Goal: Information Seeking & Learning: Learn about a topic

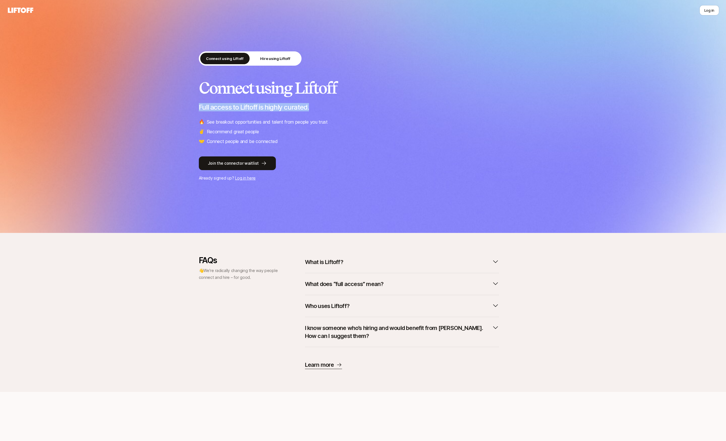
drag, startPoint x: 198, startPoint y: 108, endPoint x: 311, endPoint y: 106, distance: 112.5
click at [311, 106] on div "Connect using Liftoff Hire using Liftoff Connect using Liftoff Full access to L…" at bounding box center [363, 116] width 726 height 233
drag, startPoint x: 204, startPoint y: 123, endPoint x: 335, endPoint y: 124, distance: 130.7
click at [335, 124] on li "🔥 See breakout opportunities and talent from people you trust" at bounding box center [363, 121] width 329 height 7
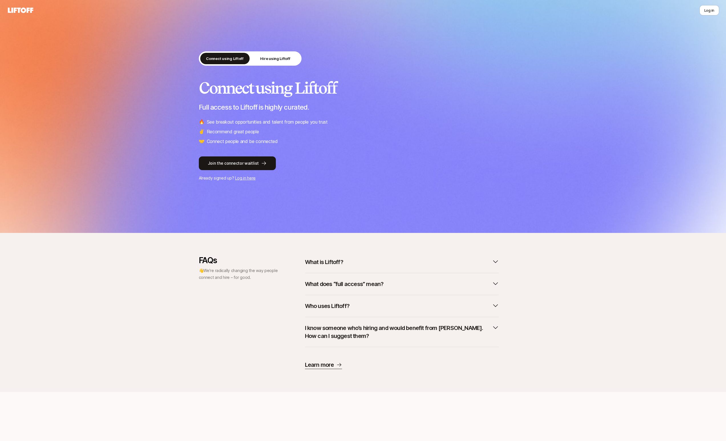
drag, startPoint x: 335, startPoint y: 124, endPoint x: 232, endPoint y: 125, distance: 103.1
click at [232, 125] on li "🔥 See breakout opportunities and talent from people you trust" at bounding box center [363, 121] width 329 height 7
drag, startPoint x: 208, startPoint y: 271, endPoint x: 265, endPoint y: 280, distance: 57.2
click at [264, 280] on p "👋 We’re radically changing the way people connect and hire – for good." at bounding box center [239, 274] width 80 height 14
click at [265, 280] on p "👋 We’re radically changing the way people connect and hire – for good." at bounding box center [239, 274] width 80 height 14
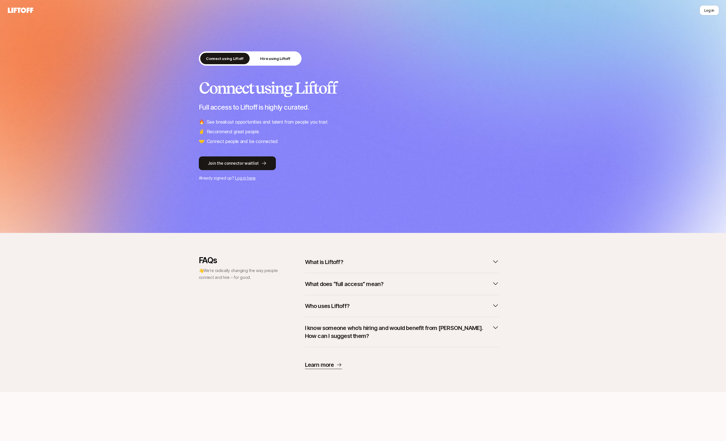
click at [336, 258] on p "What is Liftoff?" at bounding box center [324, 262] width 38 height 8
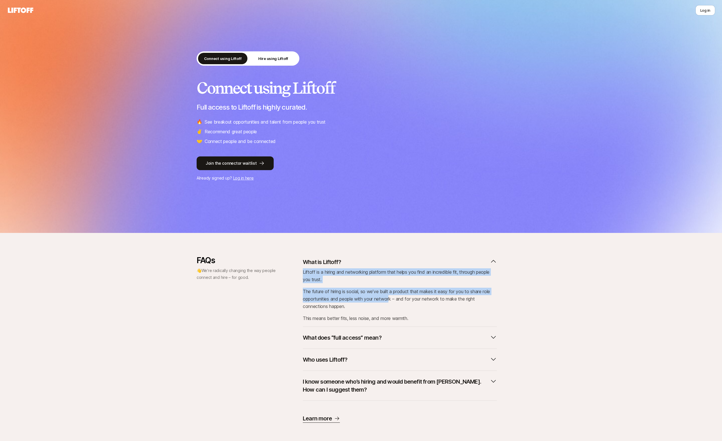
drag, startPoint x: 304, startPoint y: 274, endPoint x: 392, endPoint y: 297, distance: 90.8
click at [392, 297] on div "Liftoff is a hiring and networking platform that helps you find an incredible f…" at bounding box center [400, 295] width 194 height 54
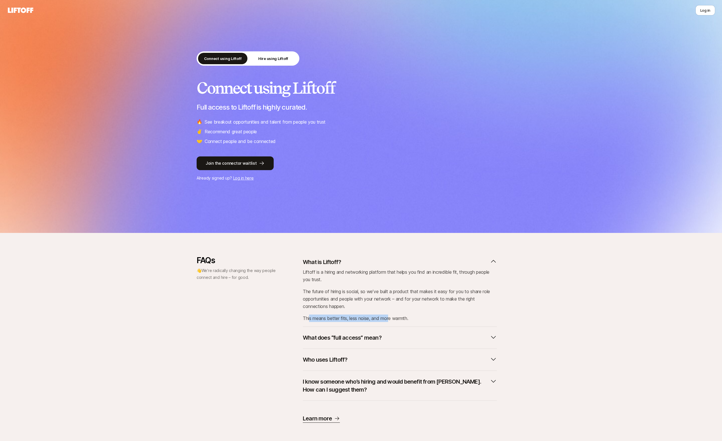
drag, startPoint x: 309, startPoint y: 317, endPoint x: 391, endPoint y: 319, distance: 82.2
click at [391, 319] on p "This means better fits, less noise, and more warmth." at bounding box center [400, 318] width 194 height 7
click at [347, 335] on p "What does “full access” mean?" at bounding box center [342, 338] width 79 height 8
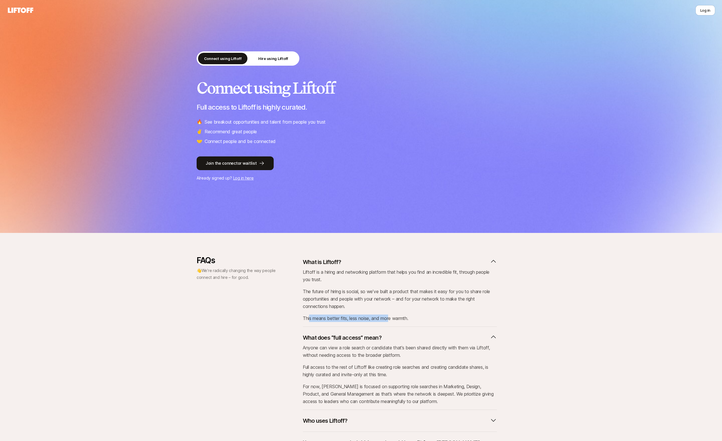
scroll to position [33, 0]
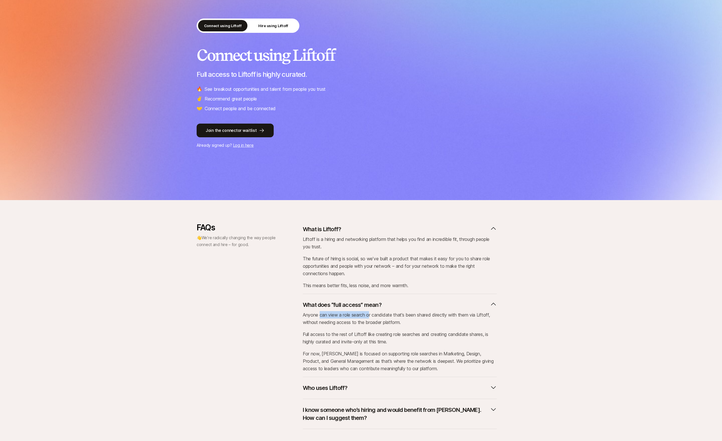
drag, startPoint x: 320, startPoint y: 317, endPoint x: 370, endPoint y: 315, distance: 49.7
click at [370, 315] on p "Anyone can view a role search or candidate that’s been shared directly with the…" at bounding box center [400, 318] width 194 height 15
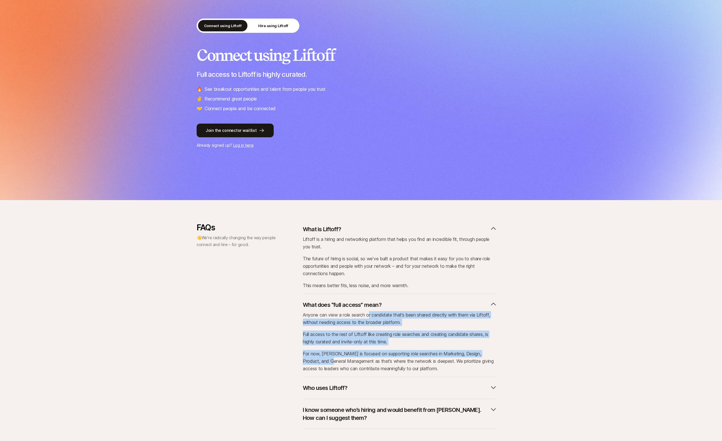
drag, startPoint x: 370, startPoint y: 315, endPoint x: 319, endPoint y: 357, distance: 65.7
click at [319, 357] on div "Anyone can view a role search or candidate that’s been shared directly with the…" at bounding box center [400, 341] width 194 height 61
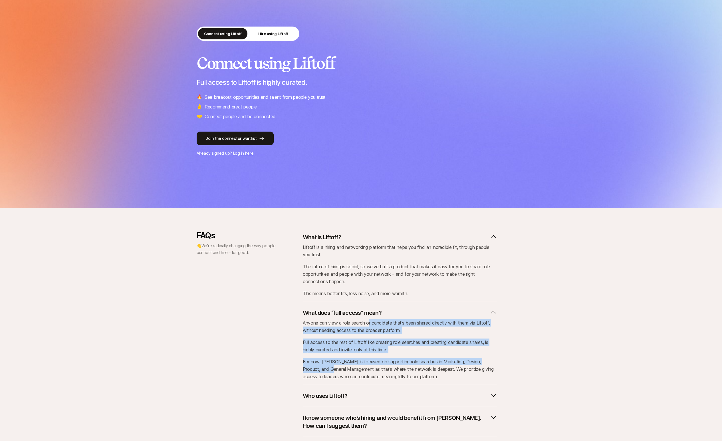
scroll to position [66, 0]
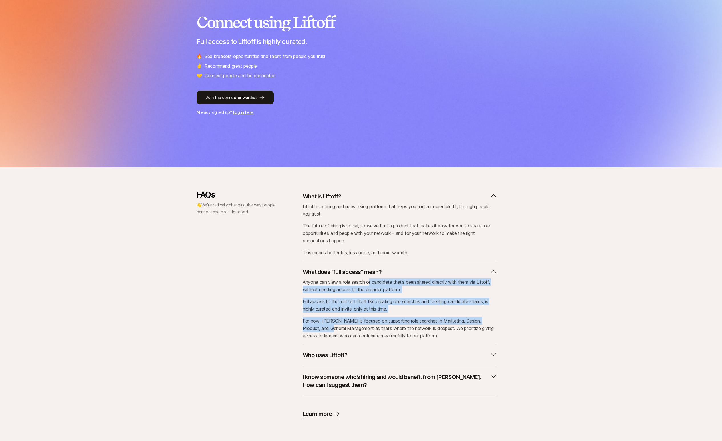
click at [335, 383] on p "I know someone who’s hiring and would benefit from [PERSON_NAME]. How can I sug…" at bounding box center [395, 381] width 185 height 16
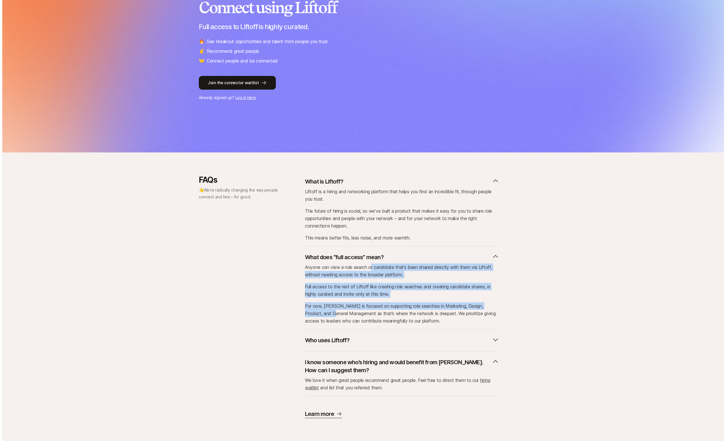
scroll to position [0, 0]
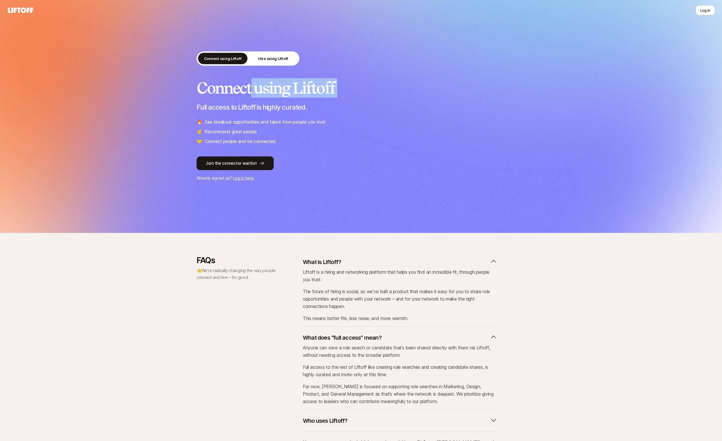
drag, startPoint x: 247, startPoint y: 93, endPoint x: 252, endPoint y: 100, distance: 9.0
click at [252, 98] on div "Connect using Liftoff Full access to Liftoff is highly curated. 🔥 See breakout …" at bounding box center [361, 112] width 329 height 66
click at [257, 63] on button "Hire using Liftoff" at bounding box center [273, 58] width 49 height 11
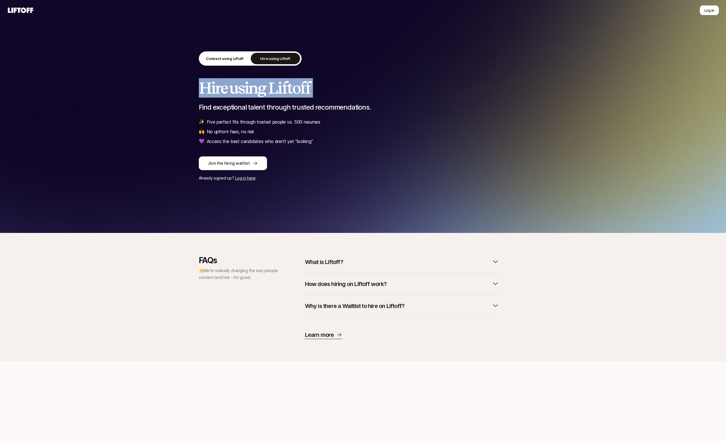
click at [257, 63] on button "Hire using Liftoff" at bounding box center [275, 58] width 49 height 11
click at [21, 9] on icon at bounding box center [20, 9] width 25 height 5
